Goal: Transaction & Acquisition: Purchase product/service

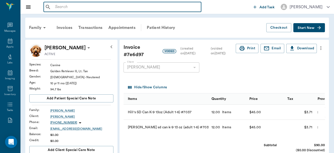
click at [124, 6] on input "text" at bounding box center [126, 7] width 146 height 7
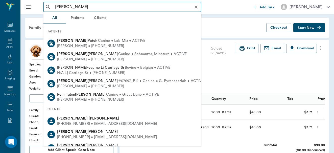
click at [124, 6] on input "[PERSON_NAME]" at bounding box center [126, 7] width 147 height 7
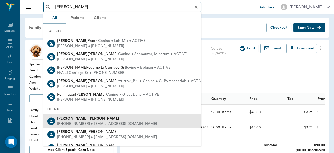
click at [93, 122] on div "[PHONE_NUMBER] • [EMAIL_ADDRESS][DOMAIN_NAME]" at bounding box center [107, 123] width 100 height 5
type input "[PERSON_NAME]"
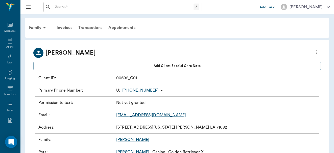
click at [94, 27] on div "Transactions" at bounding box center [90, 28] width 30 height 12
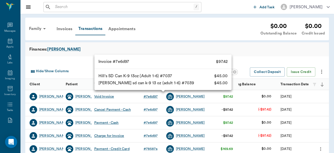
click at [150, 95] on div "# 7e6d97" at bounding box center [150, 96] width 14 height 5
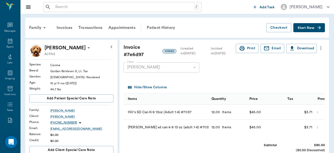
click at [321, 47] on icon "more" at bounding box center [321, 48] width 6 height 6
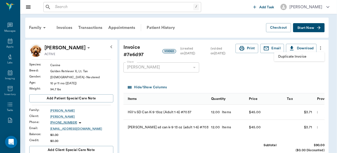
click at [298, 57] on span "Duplicate Invoice" at bounding box center [299, 56] width 42 height 5
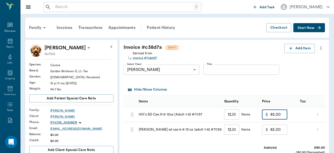
click at [283, 117] on input "45.00" at bounding box center [278, 115] width 17 height 10
type input "0.00"
click at [282, 131] on input "45.00" at bounding box center [278, 130] width 17 height 10
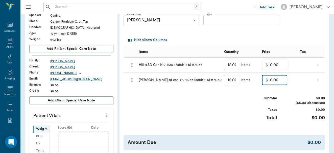
scroll to position [117, 0]
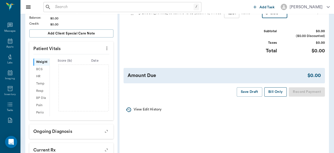
type input "0.00"
click at [270, 95] on button "Bill Only" at bounding box center [275, 92] width 23 height 9
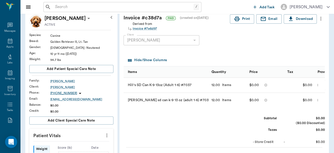
scroll to position [0, 0]
